Goal: Navigation & Orientation: Go to known website

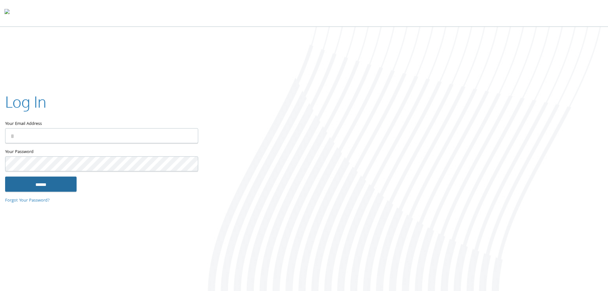
type input "**********"
click at [46, 186] on input "******" at bounding box center [41, 183] width 72 height 15
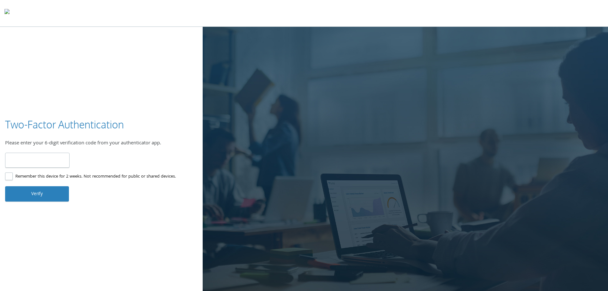
type input "******"
